Goal: Task Accomplishment & Management: Use online tool/utility

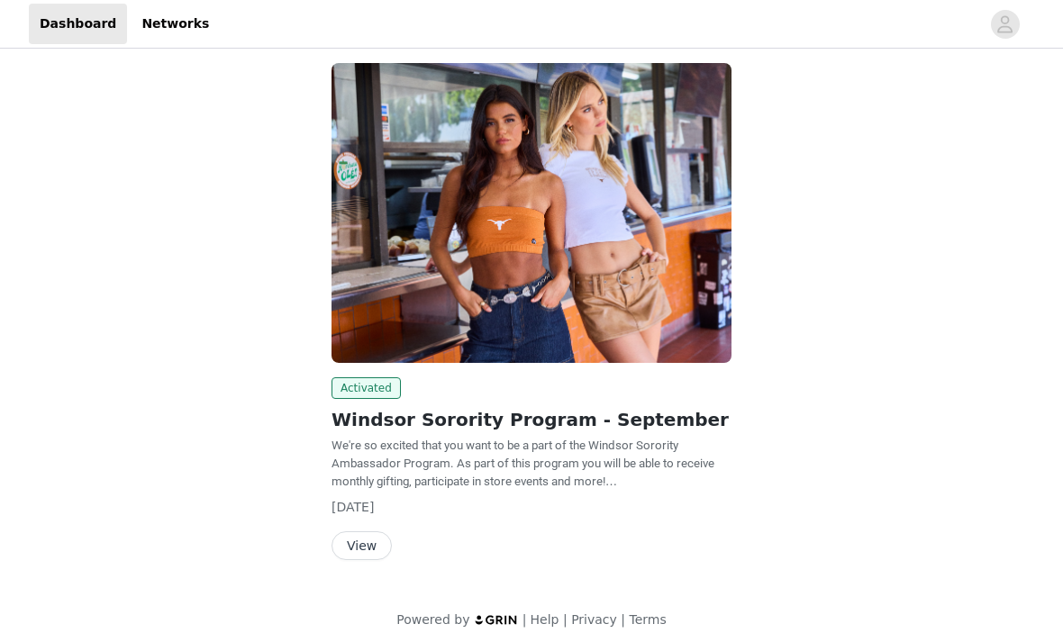
scroll to position [105, 0]
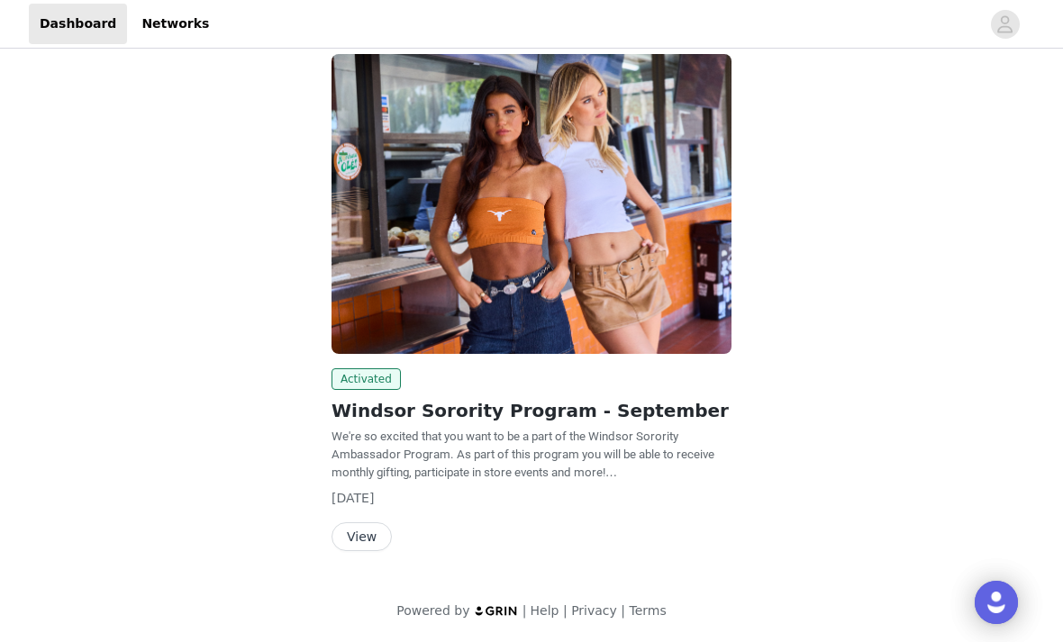
click at [355, 531] on button "View" at bounding box center [361, 536] width 60 height 29
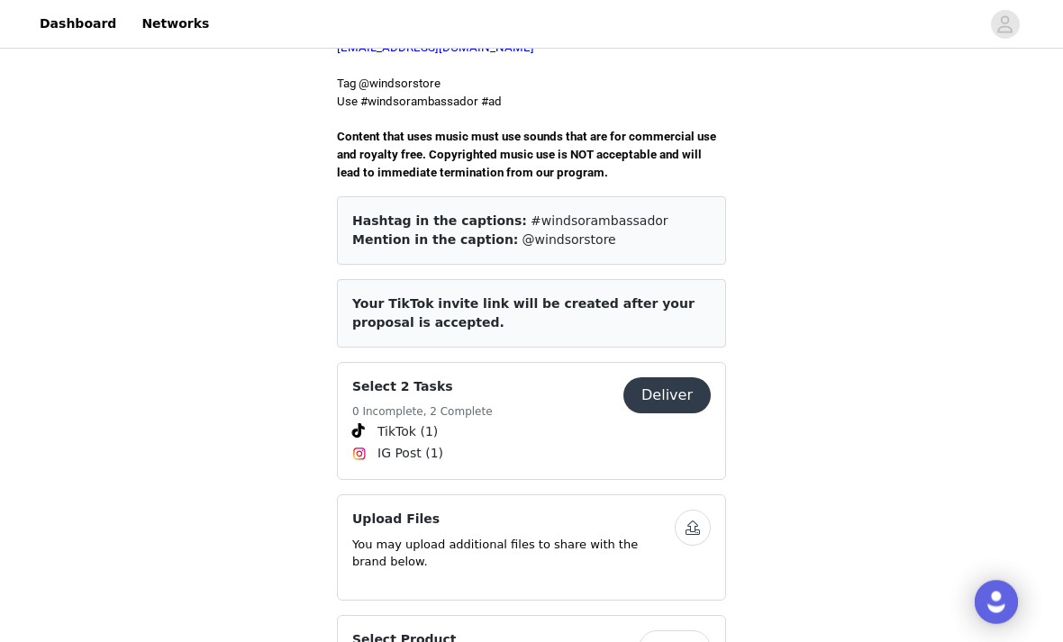
scroll to position [603, 0]
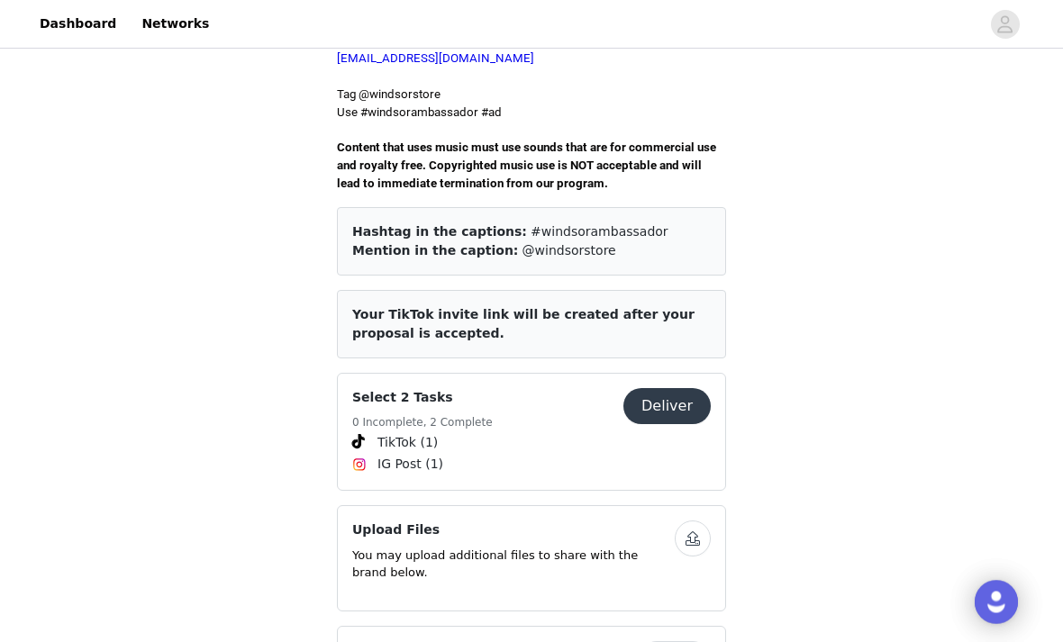
click at [627, 296] on article "Your TikTok invite link will be created after your proposal is accepted." at bounding box center [531, 325] width 389 height 68
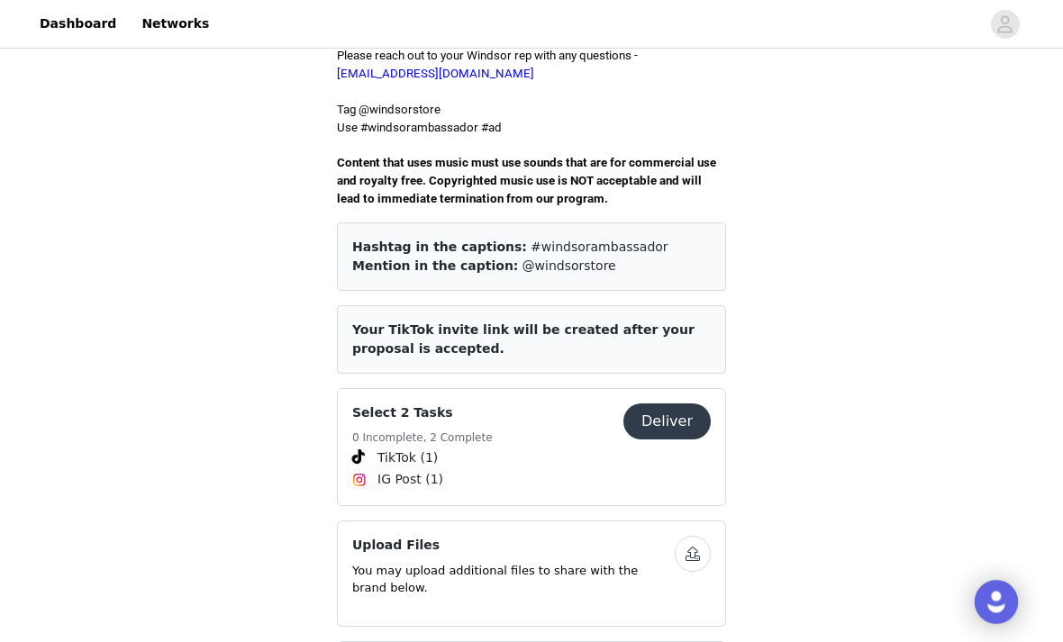
scroll to position [589, 0]
click at [672, 403] on button "Deliver" at bounding box center [666, 421] width 87 height 36
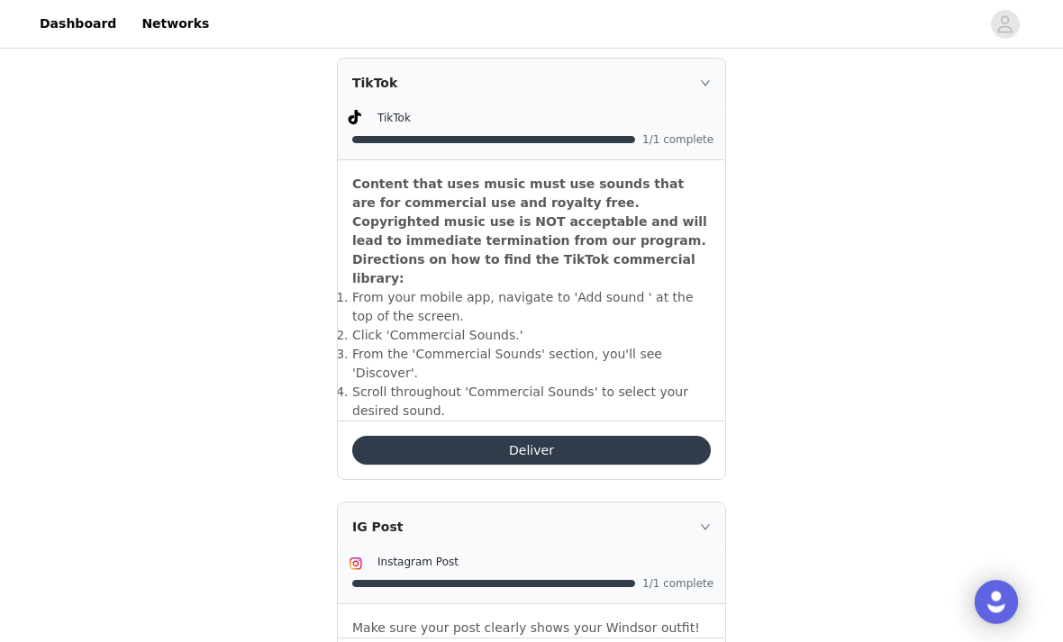
scroll to position [517, 0]
click at [629, 436] on button "Deliver" at bounding box center [531, 450] width 358 height 29
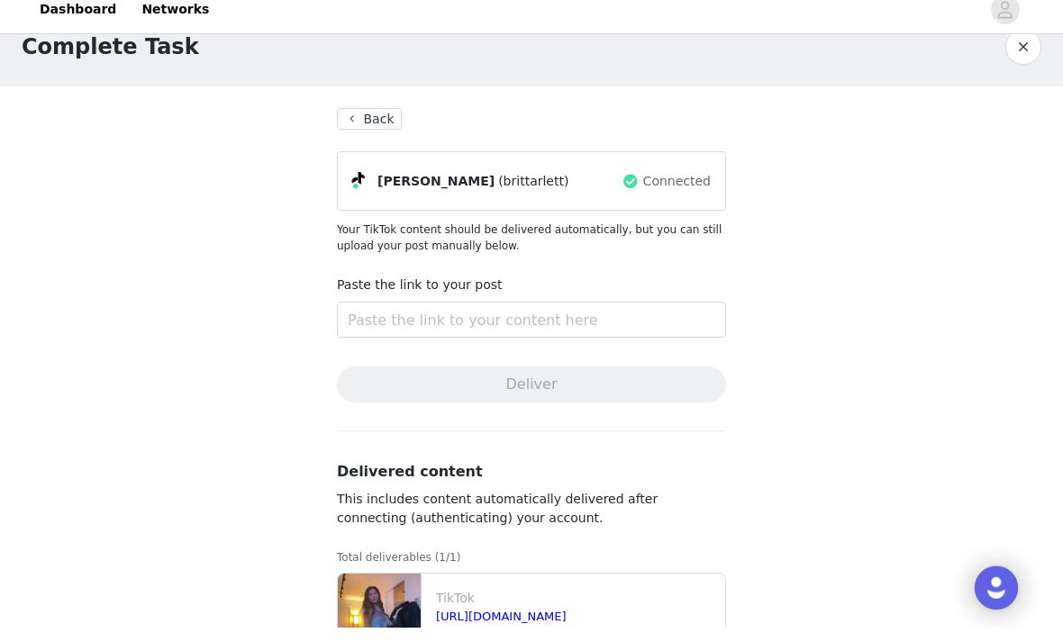
scroll to position [40, 0]
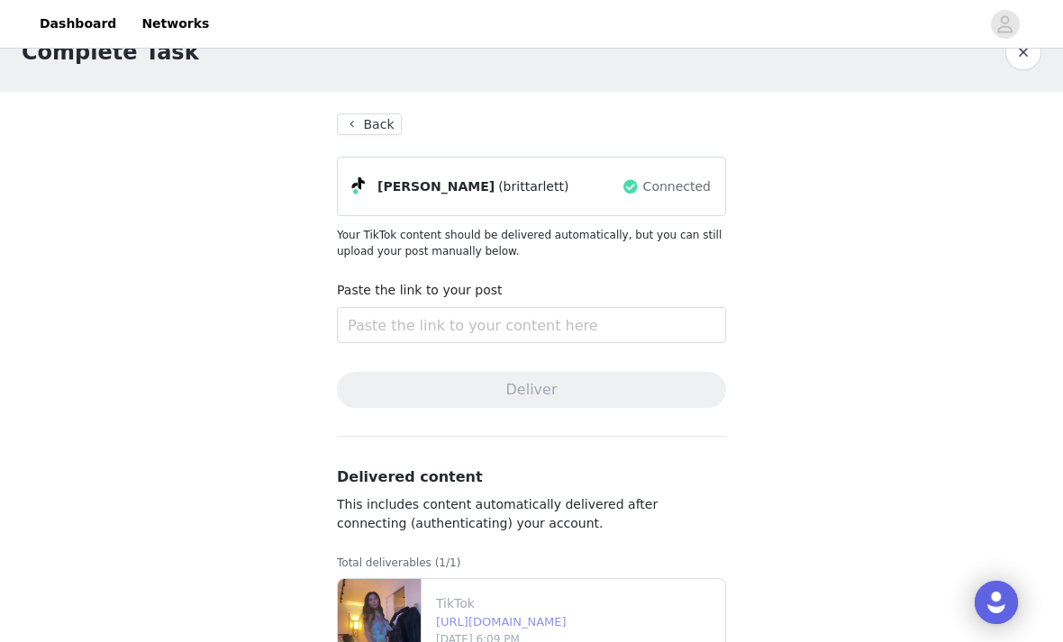
click at [566, 620] on link "[URL][DOMAIN_NAME]" at bounding box center [501, 622] width 131 height 14
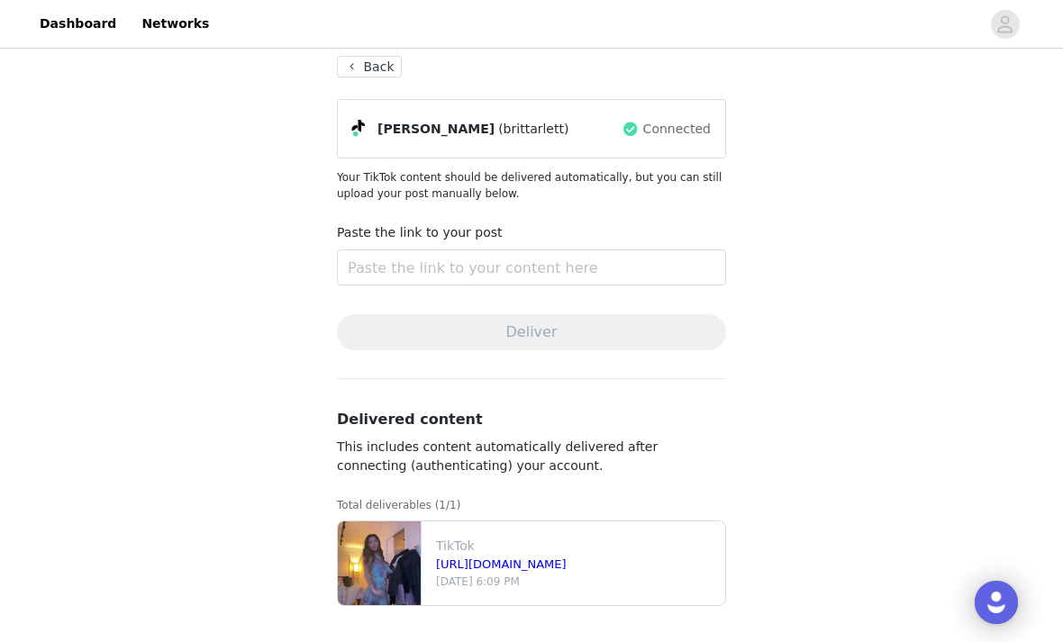
scroll to position [0, 0]
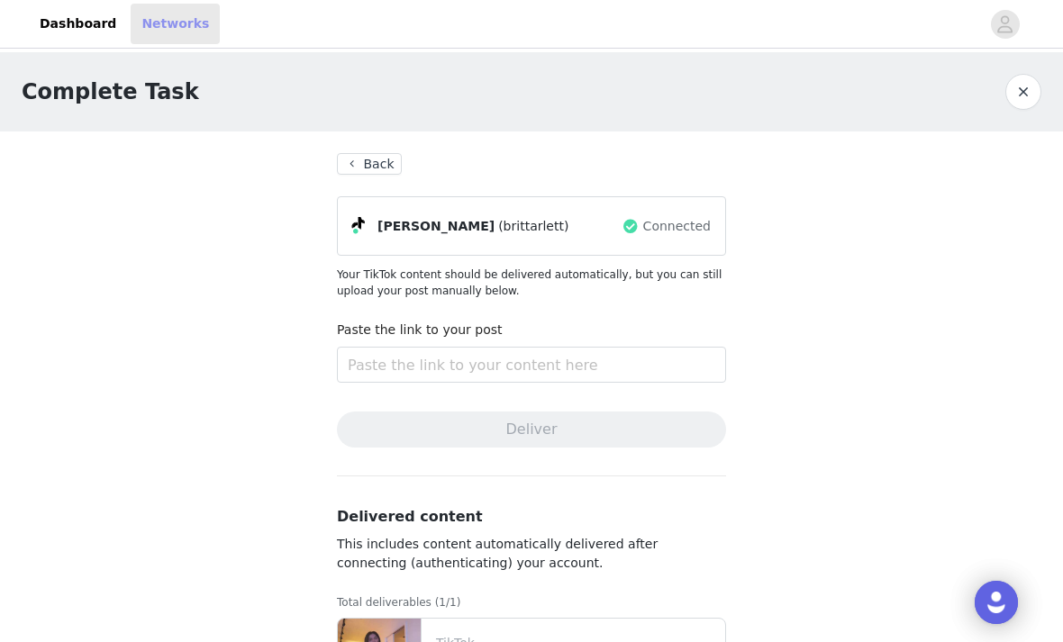
click at [170, 16] on link "Networks" at bounding box center [175, 24] width 89 height 41
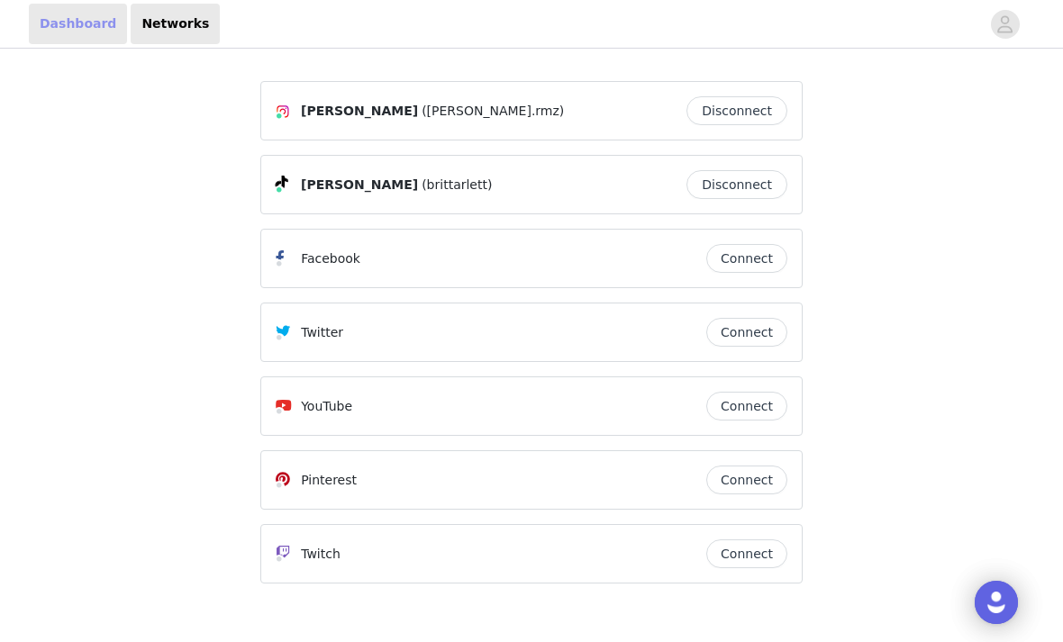
click at [63, 22] on link "Dashboard" at bounding box center [78, 24] width 98 height 41
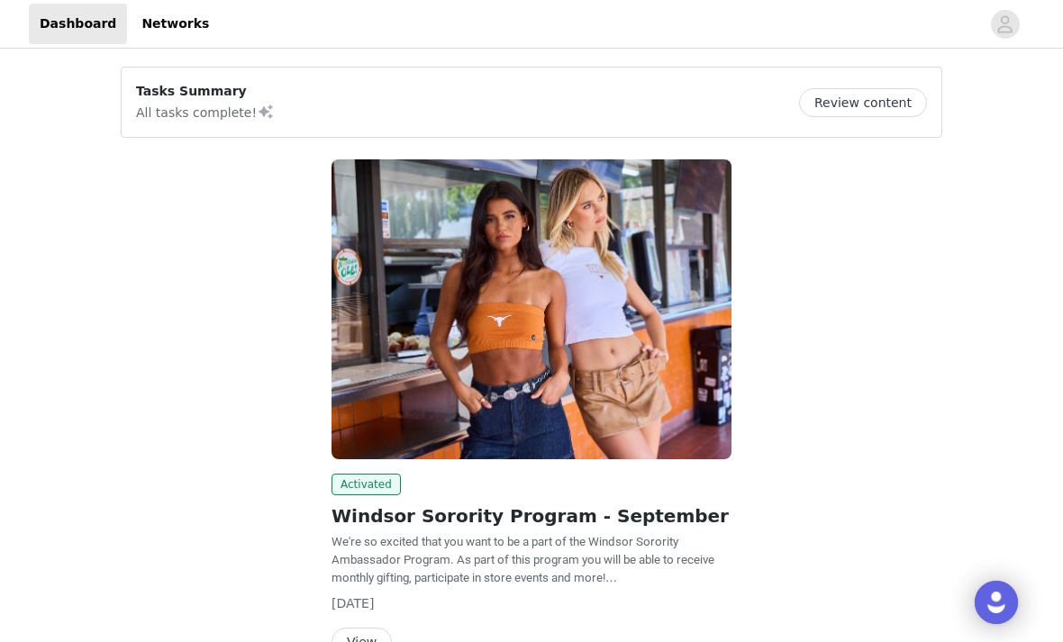
click at [865, 95] on button "Review content" at bounding box center [863, 102] width 128 height 29
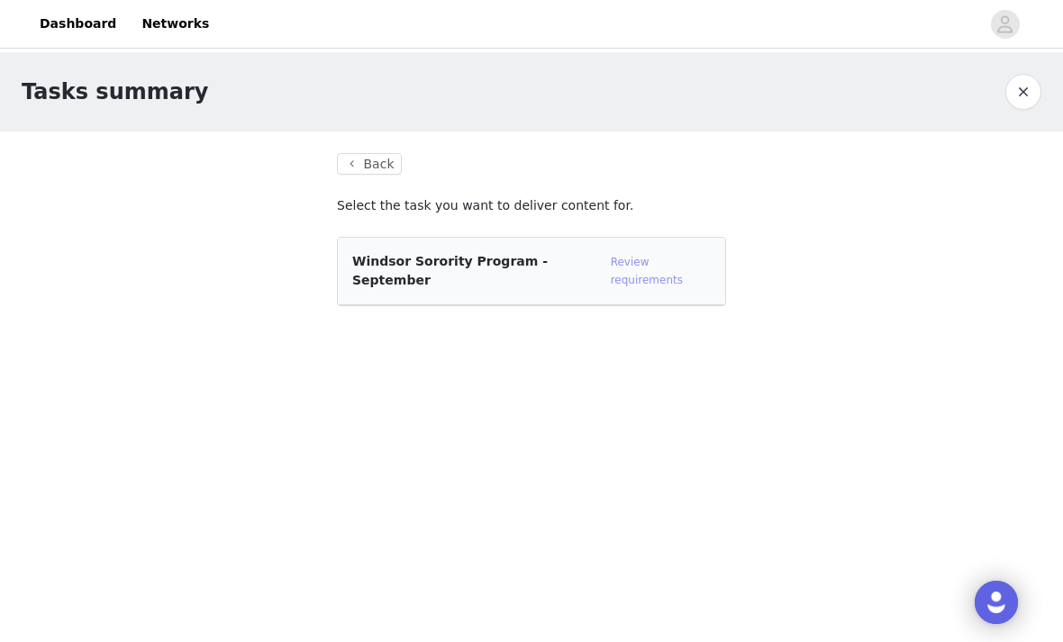
click at [635, 258] on link "Review requirements" at bounding box center [647, 271] width 72 height 31
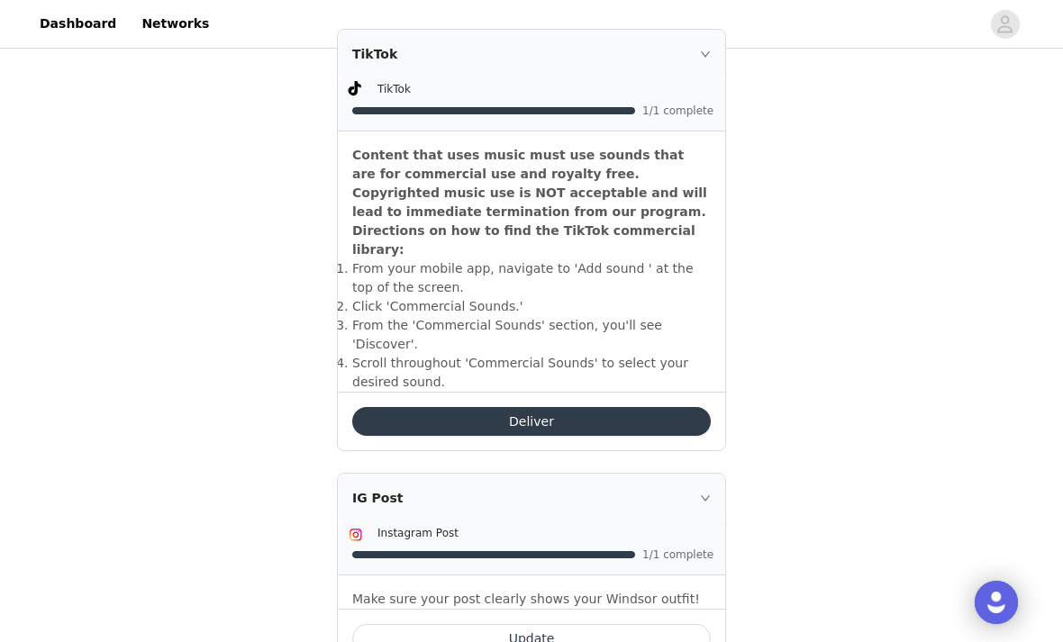
scroll to position [674, 0]
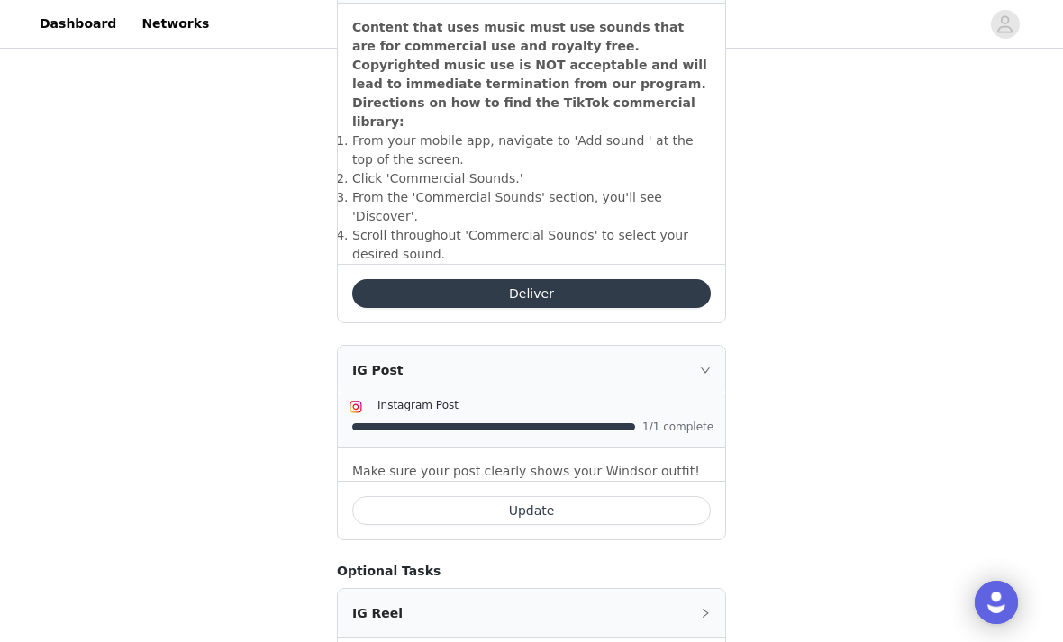
click at [639, 448] on div "Make sure your post clearly shows your Windsor outfit!" at bounding box center [531, 464] width 387 height 33
click at [700, 346] on div "IG Post" at bounding box center [531, 370] width 387 height 49
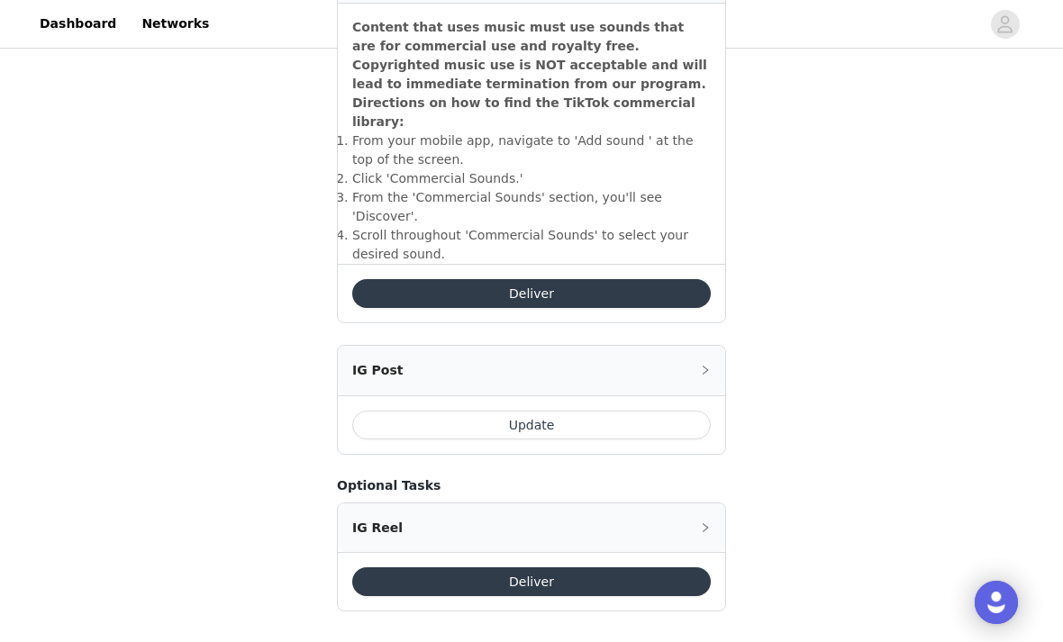
scroll to position [587, 0]
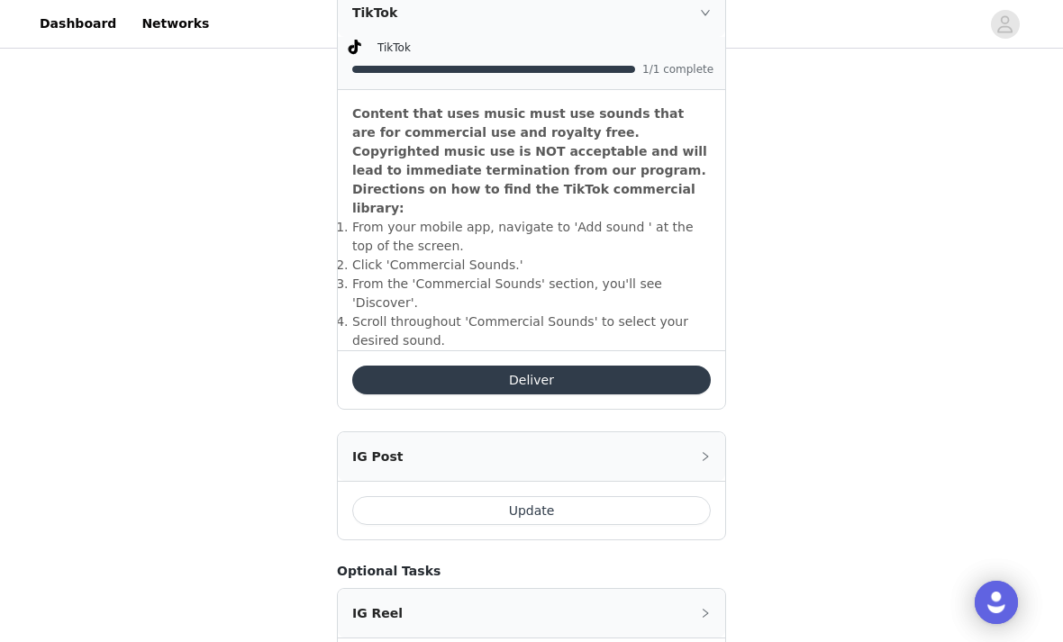
click at [696, 432] on div "IG Post" at bounding box center [531, 456] width 387 height 49
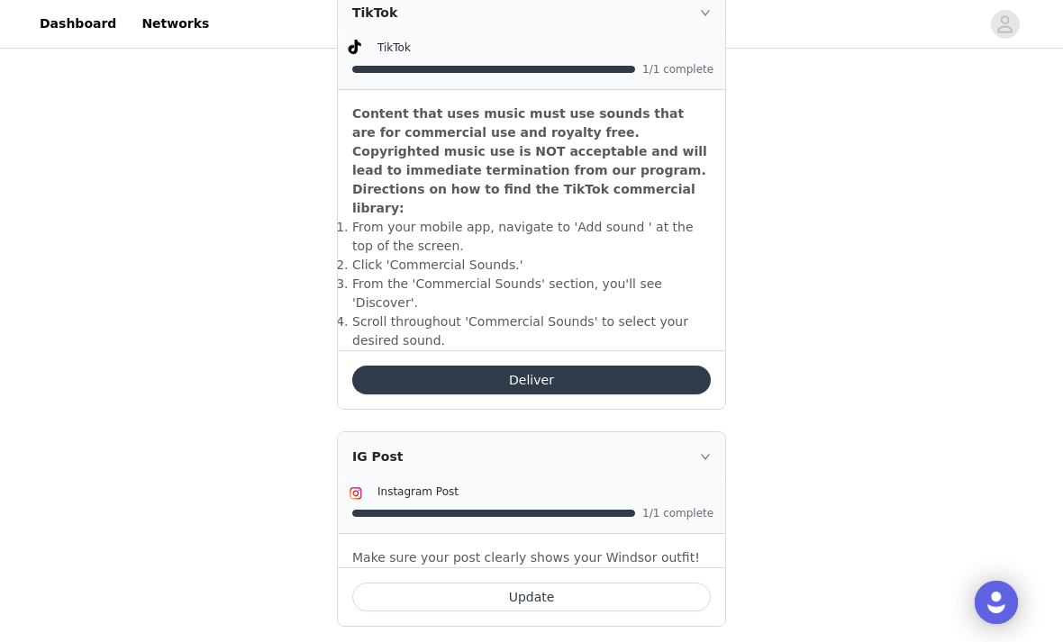
click at [558, 534] on div "Make sure your post clearly shows your Windsor outfit!" at bounding box center [531, 550] width 387 height 33
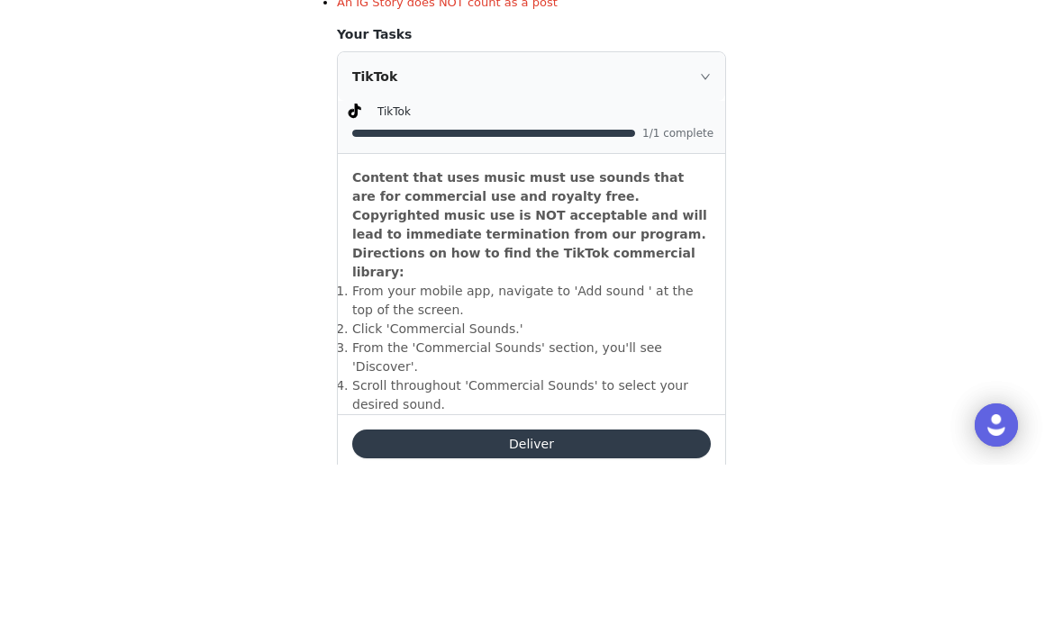
scroll to position [581, 0]
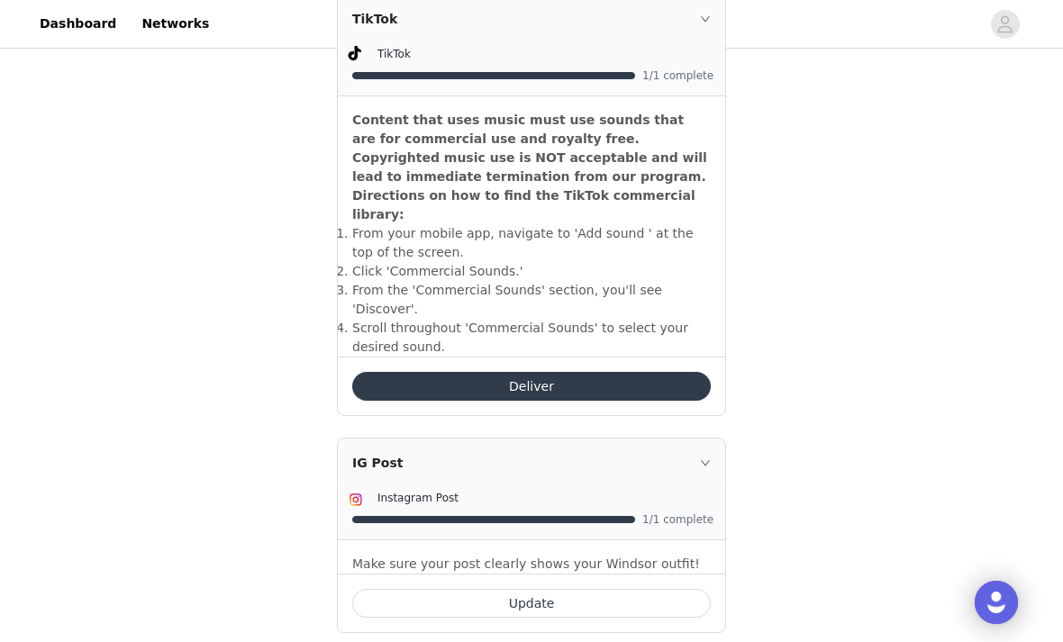
click at [703, 14] on icon "icon: right" at bounding box center [705, 19] width 11 height 11
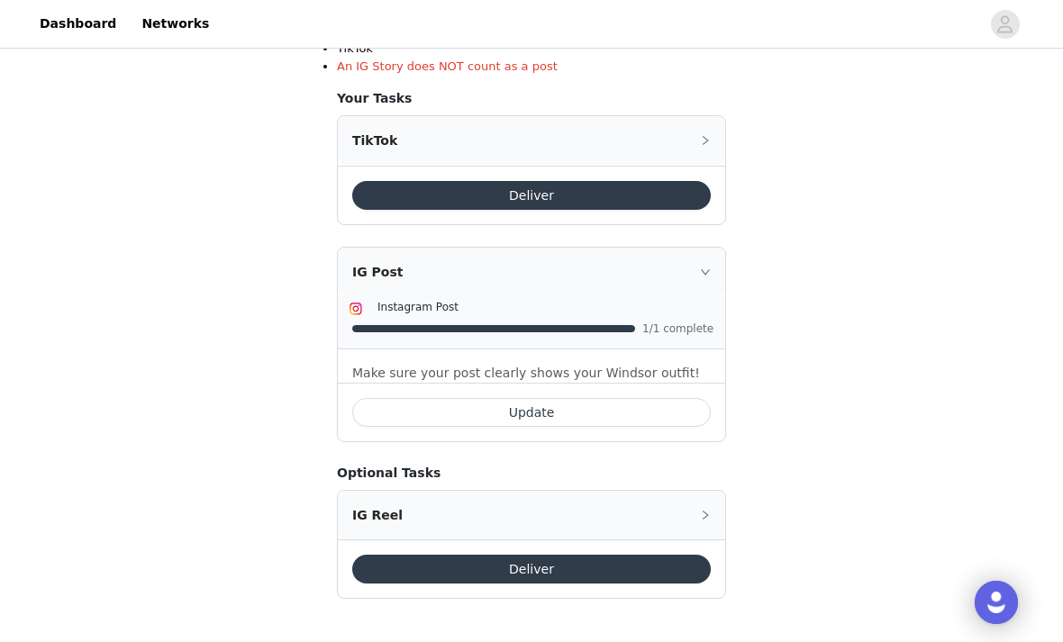
scroll to position [398, 0]
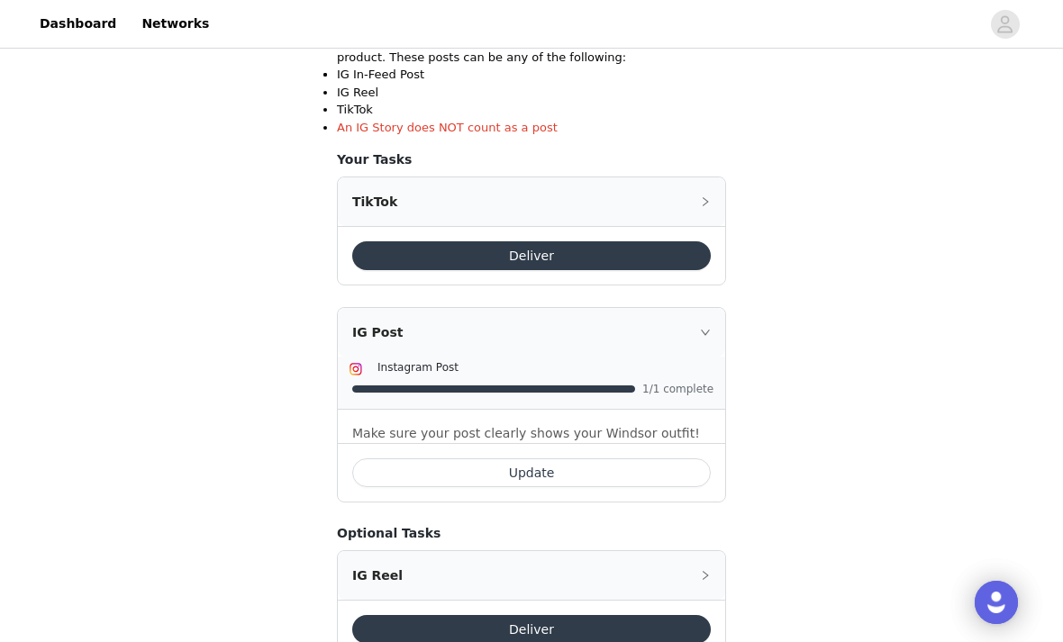
click at [567, 260] on button "Deliver" at bounding box center [531, 255] width 358 height 29
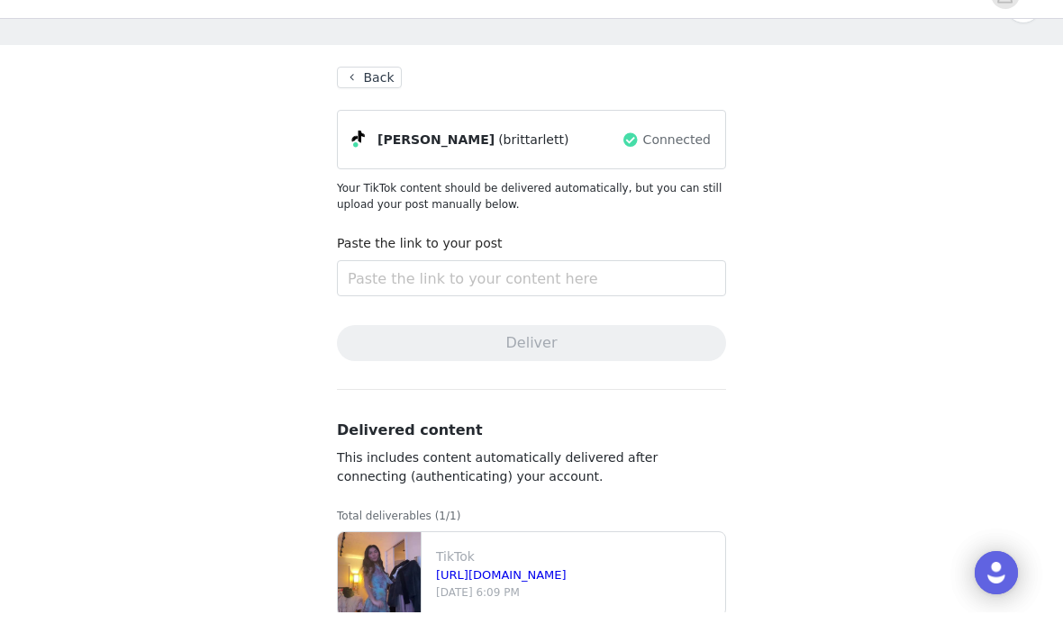
scroll to position [40, 0]
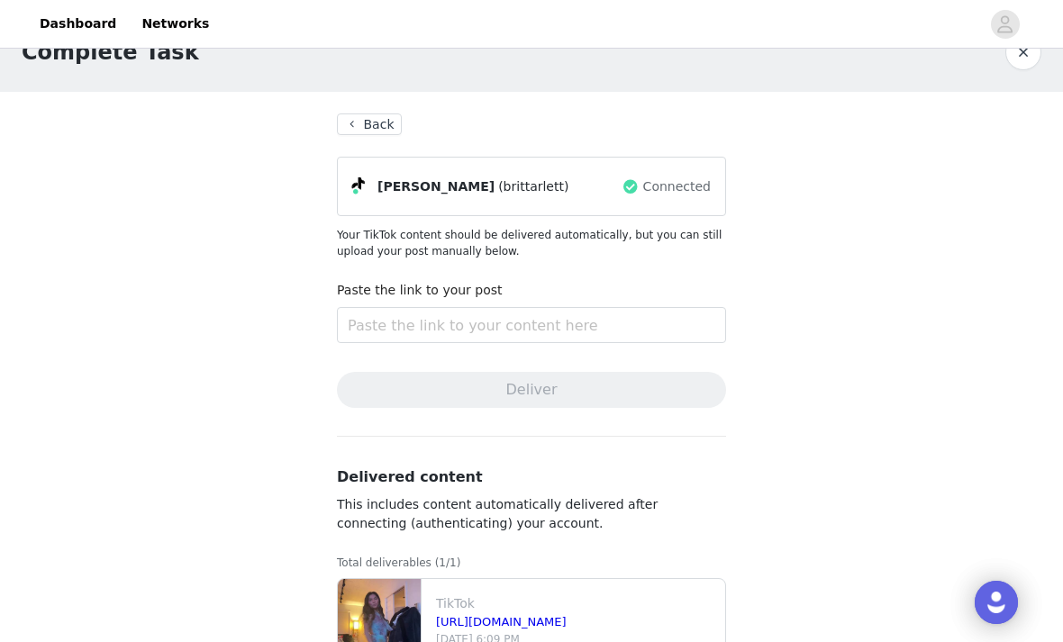
click at [388, 131] on button "Back" at bounding box center [369, 124] width 65 height 22
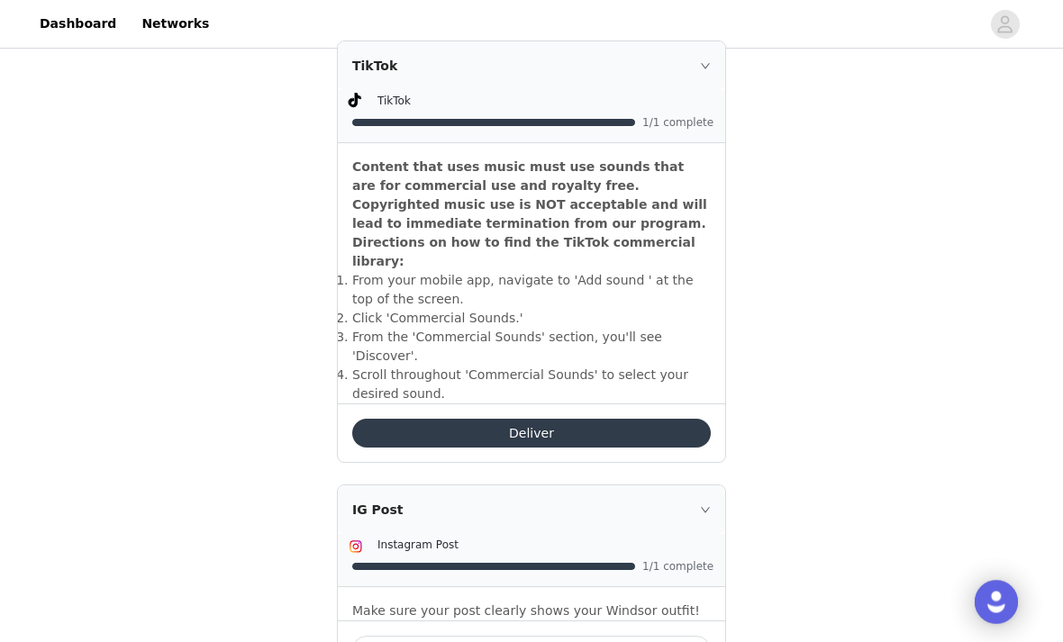
scroll to position [539, 0]
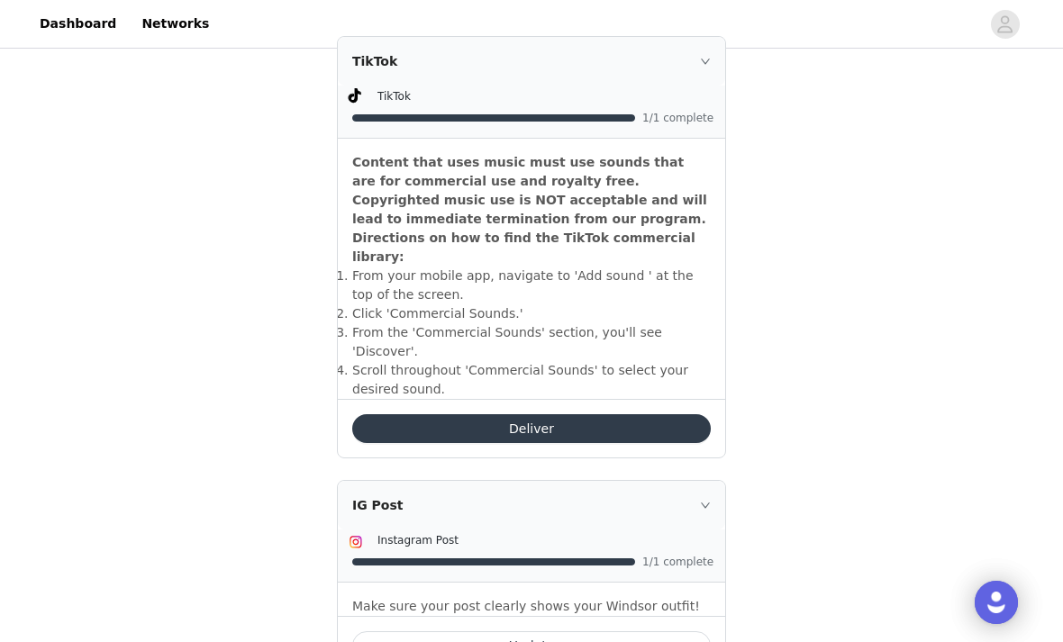
click at [467, 631] on button "Update" at bounding box center [531, 645] width 358 height 29
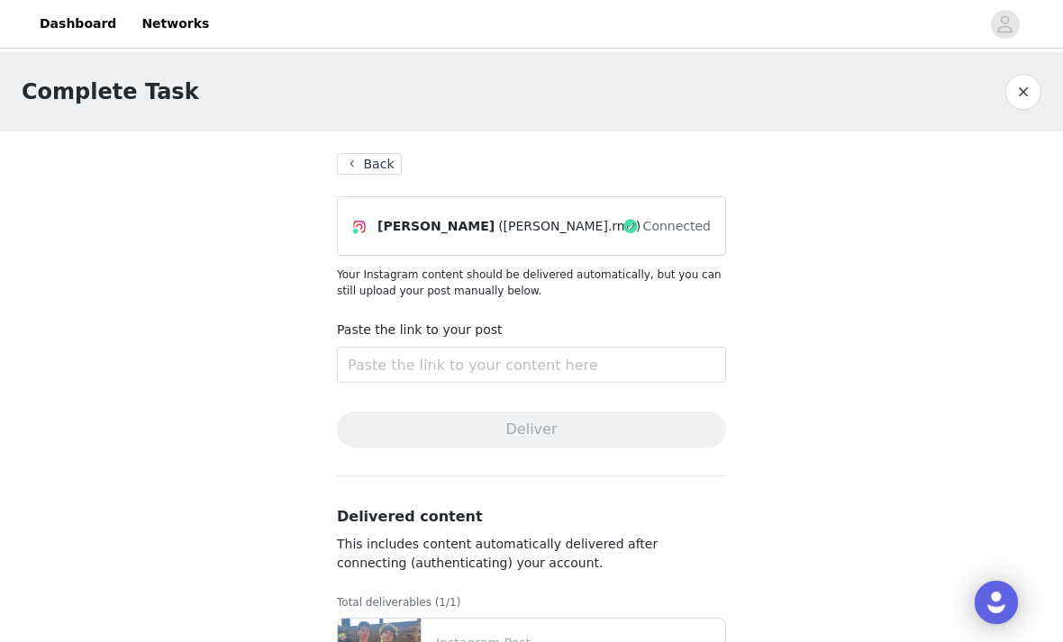
click at [373, 164] on button "Back" at bounding box center [369, 164] width 65 height 22
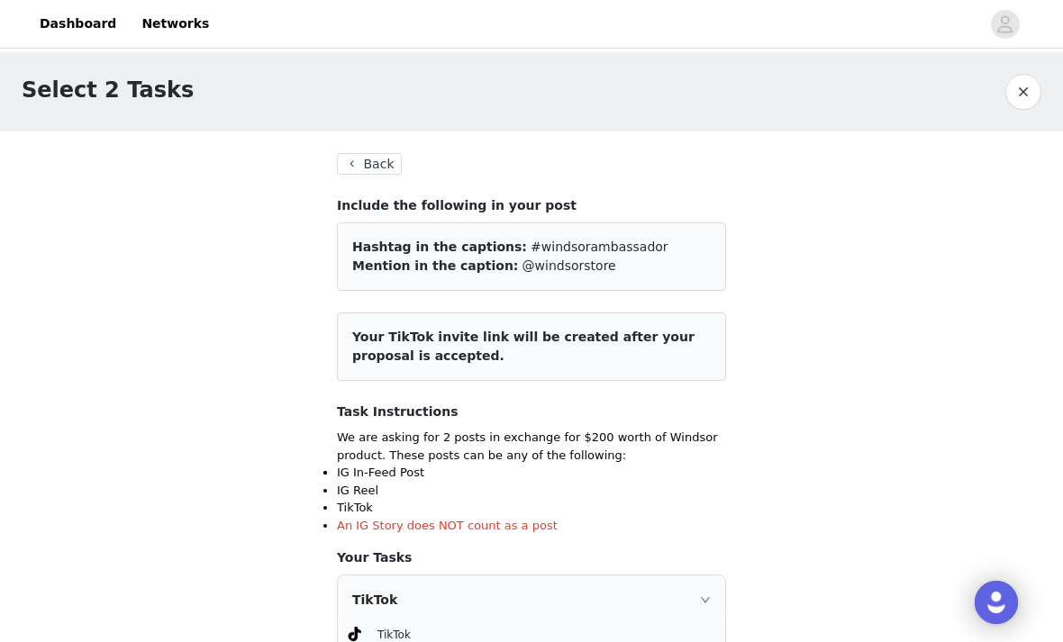
click at [1019, 86] on button "button" at bounding box center [1023, 92] width 36 height 36
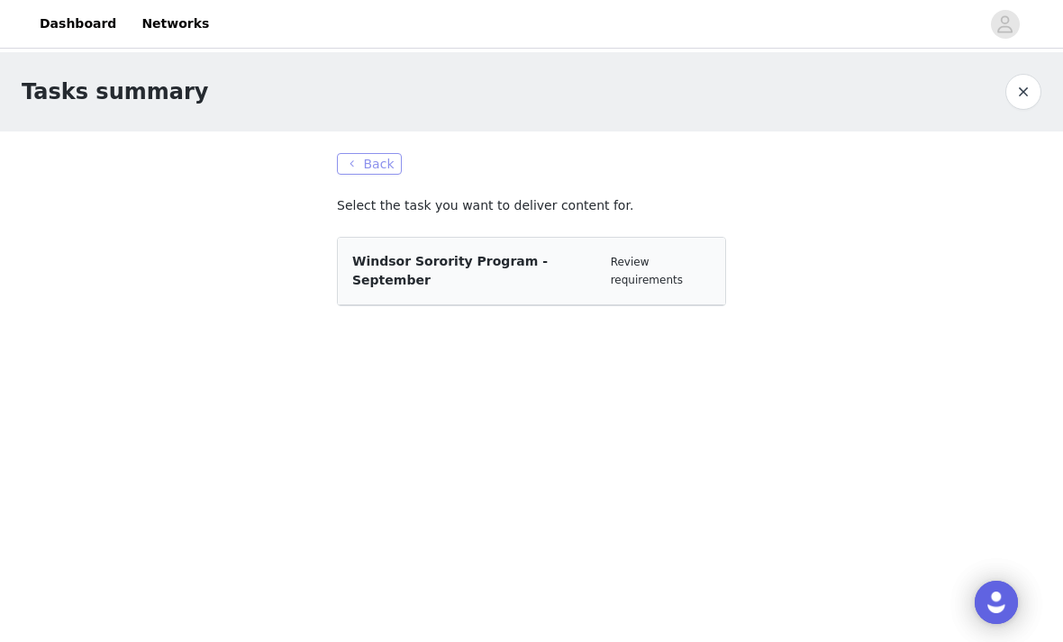
click at [362, 170] on button "Back" at bounding box center [369, 164] width 65 height 22
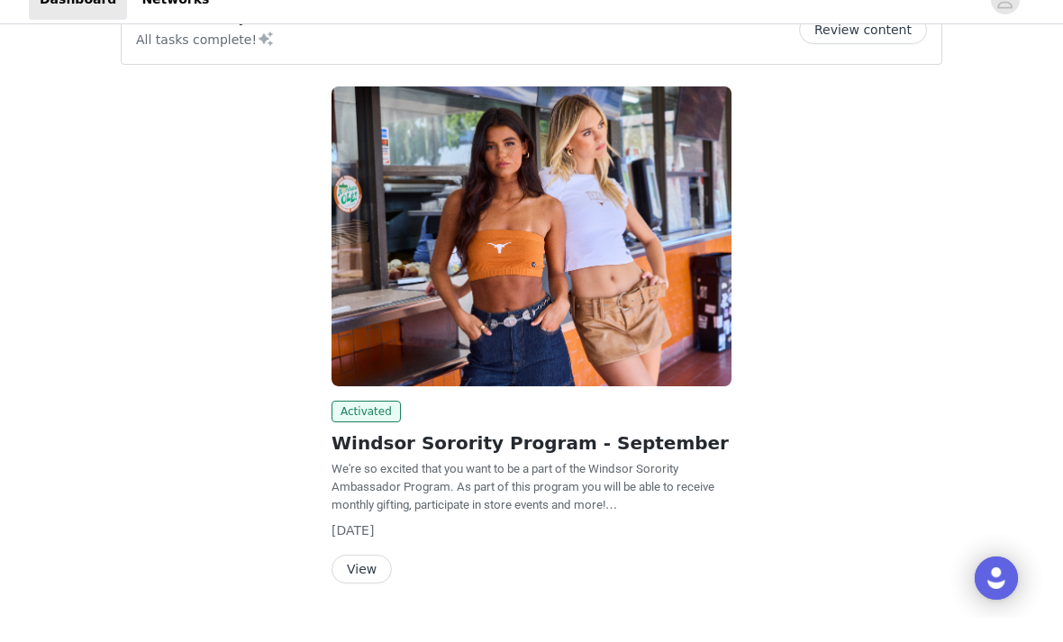
scroll to position [48, 0]
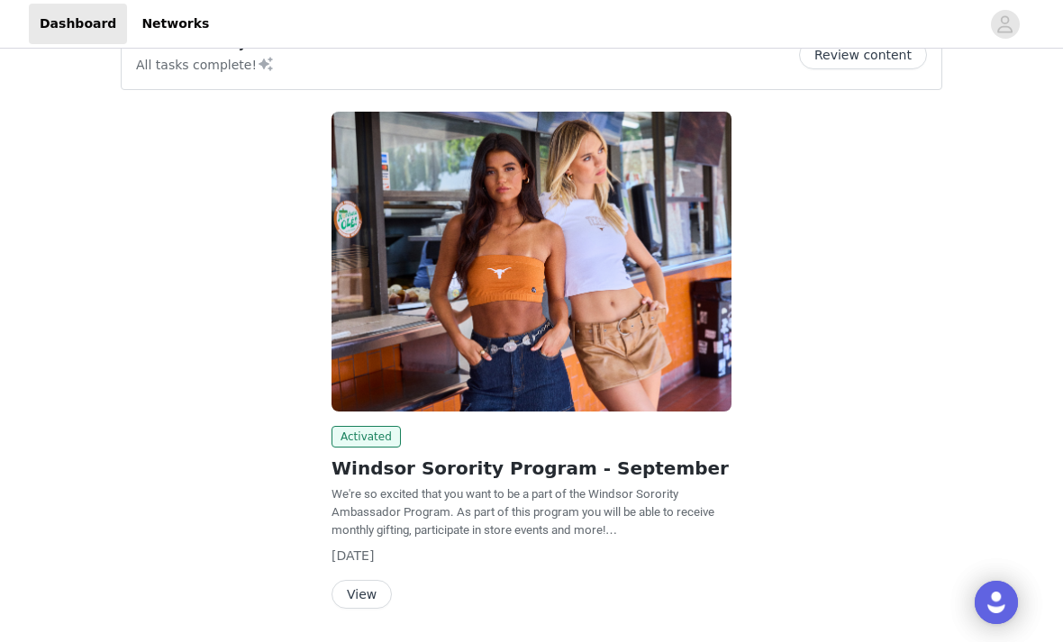
click at [357, 603] on button "View" at bounding box center [361, 594] width 60 height 29
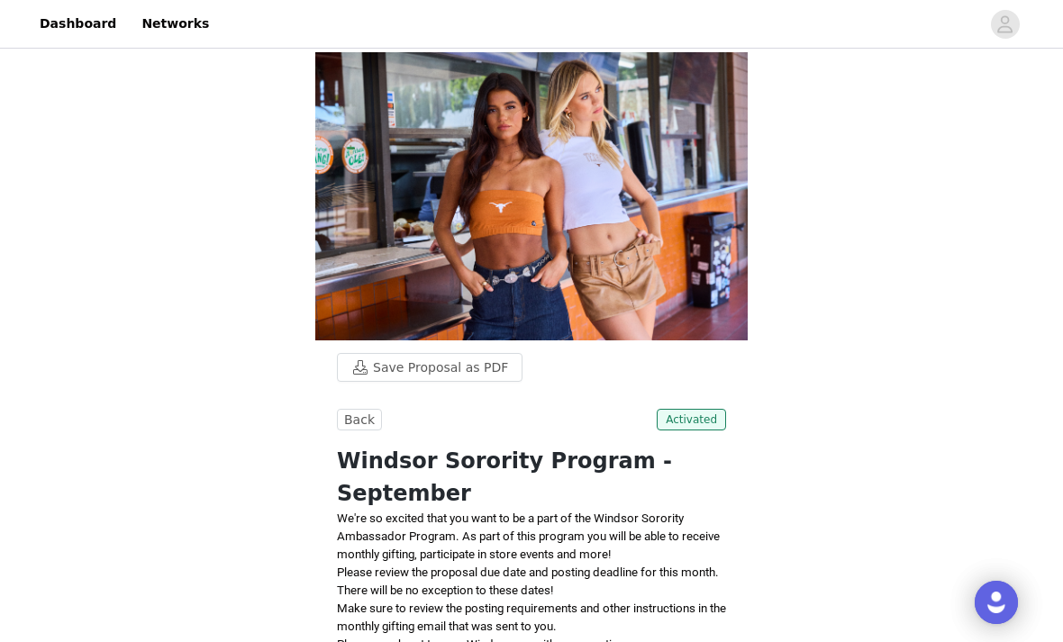
scroll to position [192, 0]
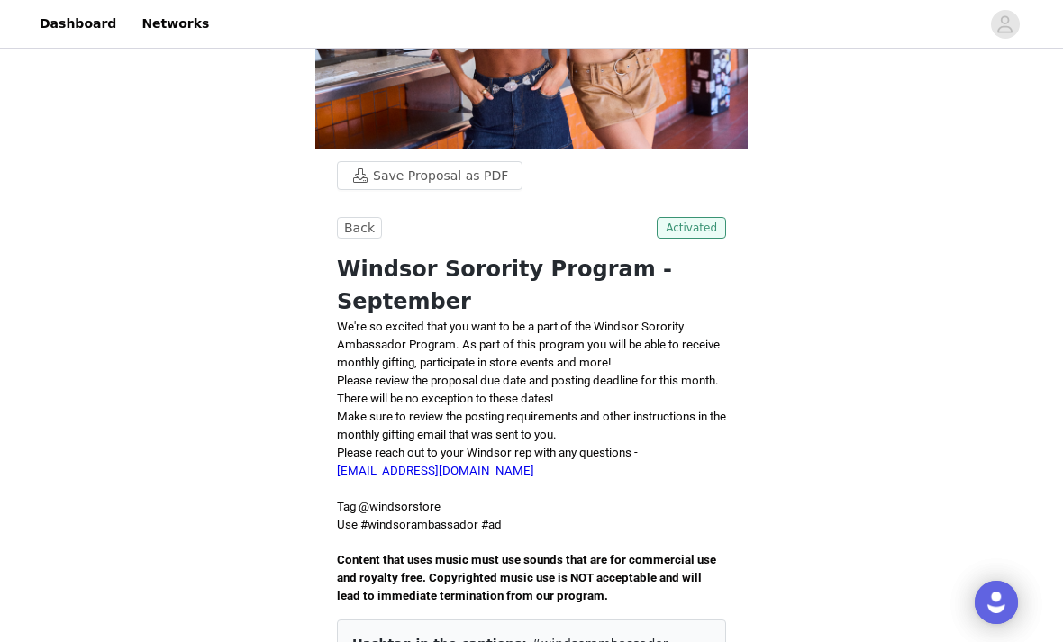
click at [673, 230] on span "Activated" at bounding box center [691, 228] width 69 height 22
click at [466, 181] on button "Save Proposal as PDF" at bounding box center [430, 175] width 186 height 29
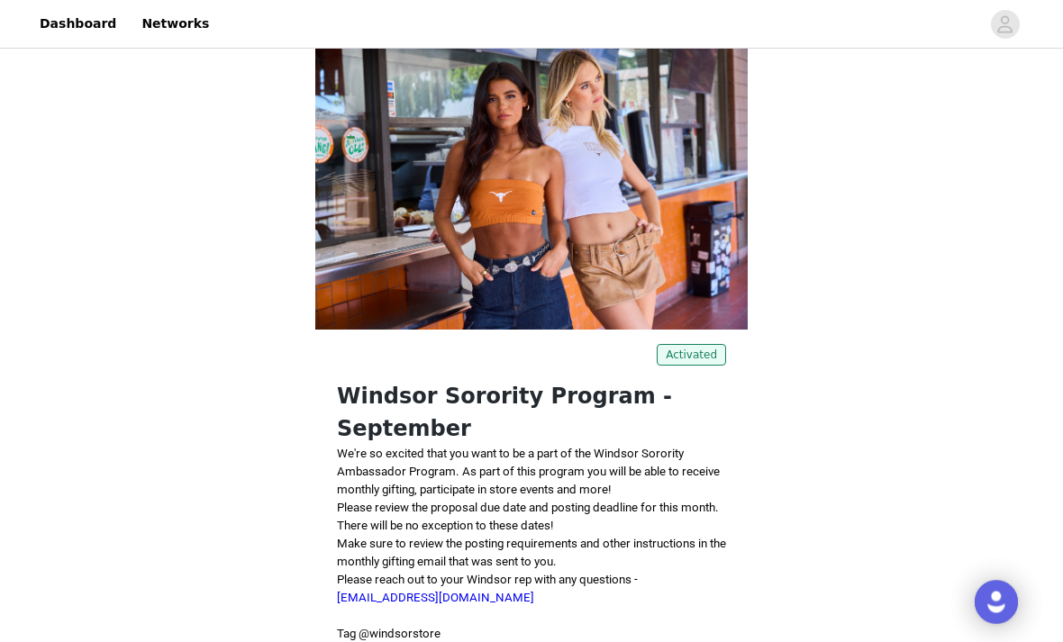
scroll to position [0, 0]
